Goal: Transaction & Acquisition: Book appointment/travel/reservation

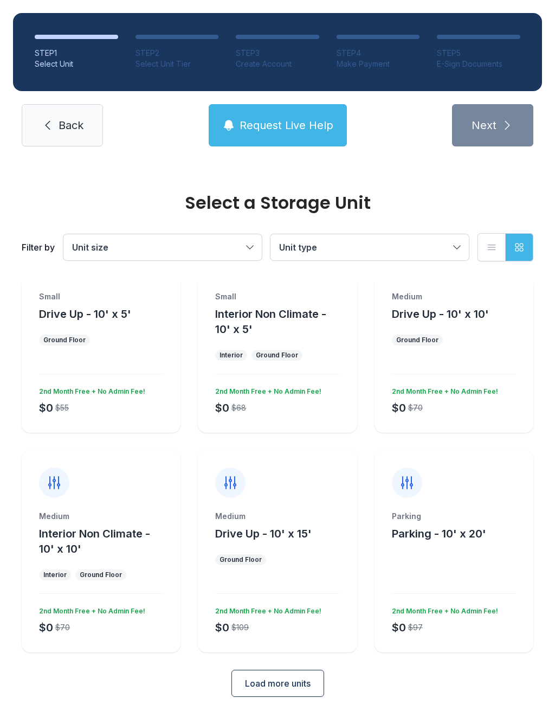
scroll to position [54, 0]
click at [300, 689] on span "Load more units" at bounding box center [278, 684] width 66 height 13
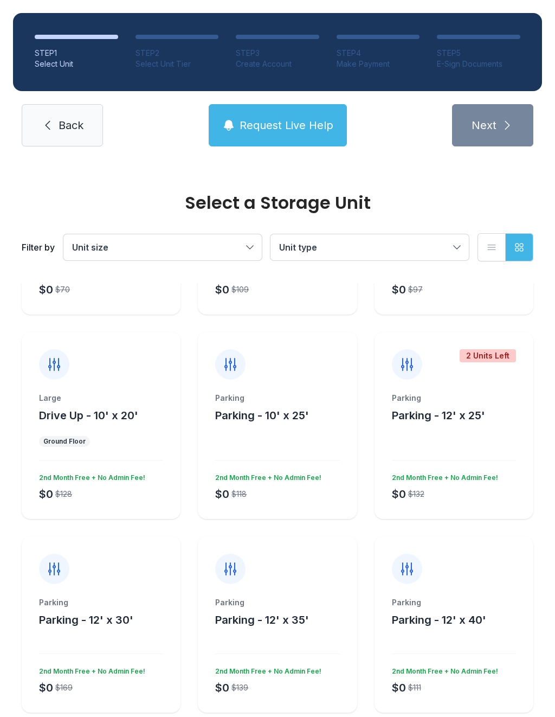
scroll to position [393, 0]
click at [112, 404] on div "Large Drive Up - 10' x 20'" at bounding box center [101, 408] width 124 height 30
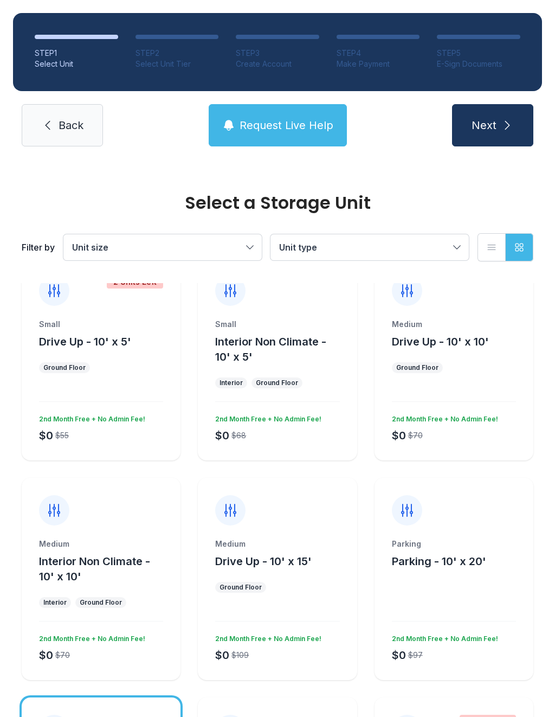
scroll to position [28, 0]
click at [285, 135] on button "Request Live Help" at bounding box center [278, 125] width 138 height 42
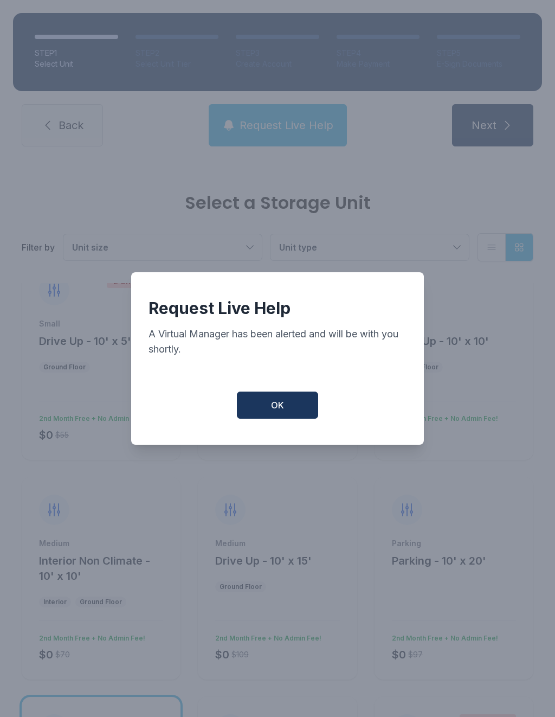
click at [277, 404] on button "OK" at bounding box center [277, 405] width 81 height 27
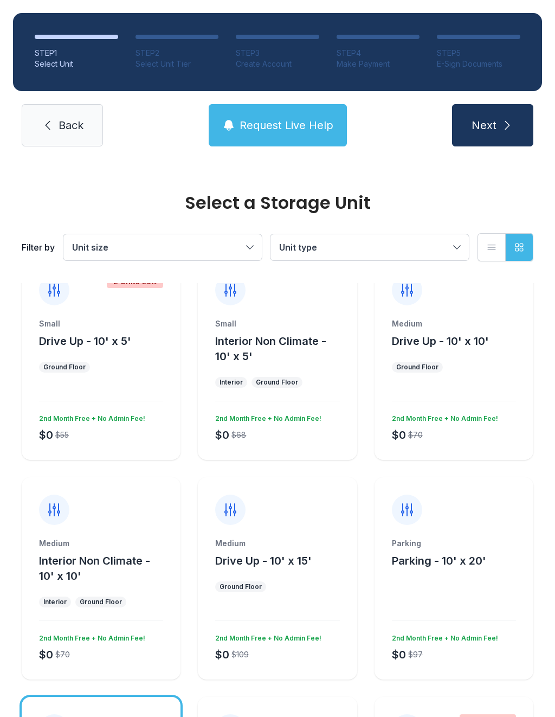
click at [306, 581] on ul "Ground Floor" at bounding box center [277, 586] width 124 height 11
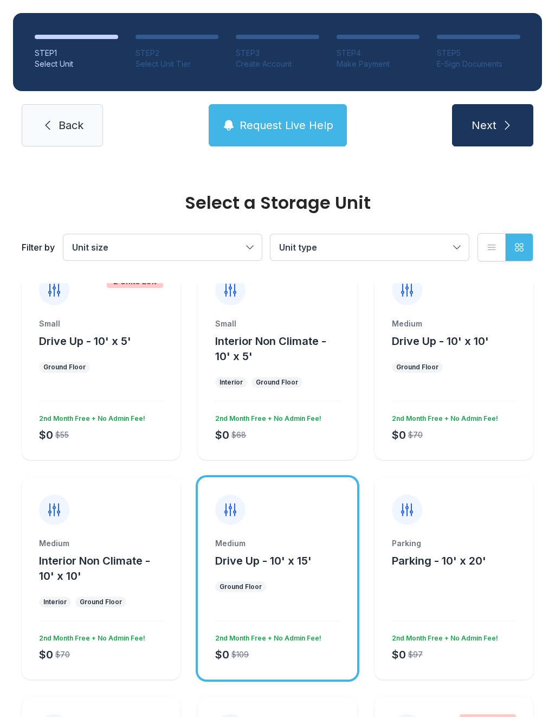
click at [506, 125] on icon "submit" at bounding box center [507, 125] width 13 height 13
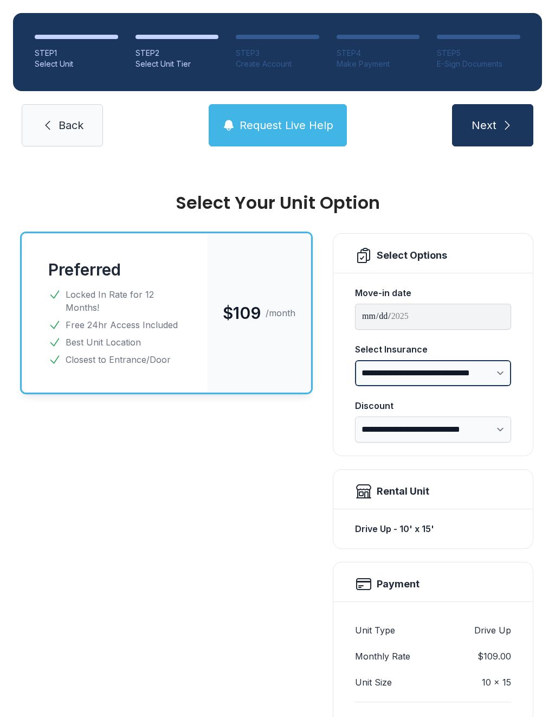
click at [502, 368] on select "**********" at bounding box center [433, 373] width 156 height 26
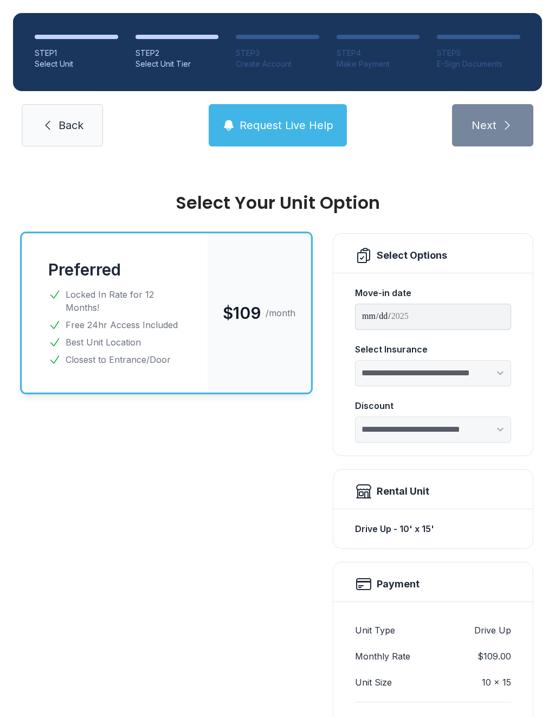
select select "****"
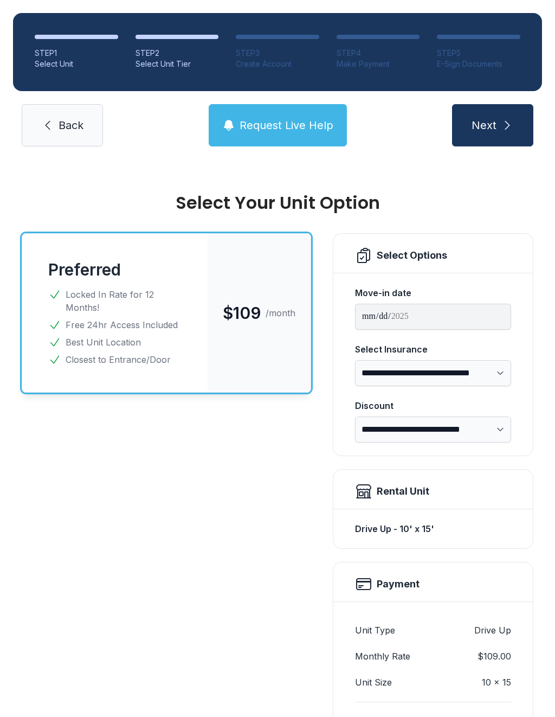
click at [57, 123] on link "Back" at bounding box center [62, 125] width 81 height 42
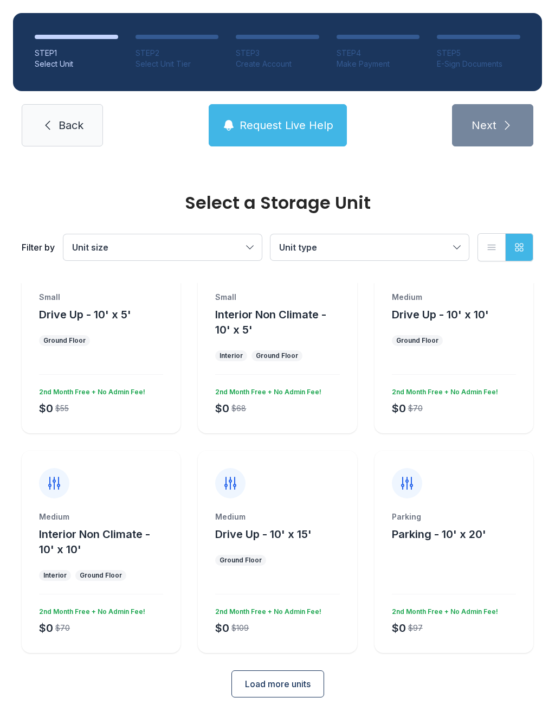
click at [298, 682] on span "Load more units" at bounding box center [278, 684] width 66 height 13
